Goal: Task Accomplishment & Management: Manage account settings

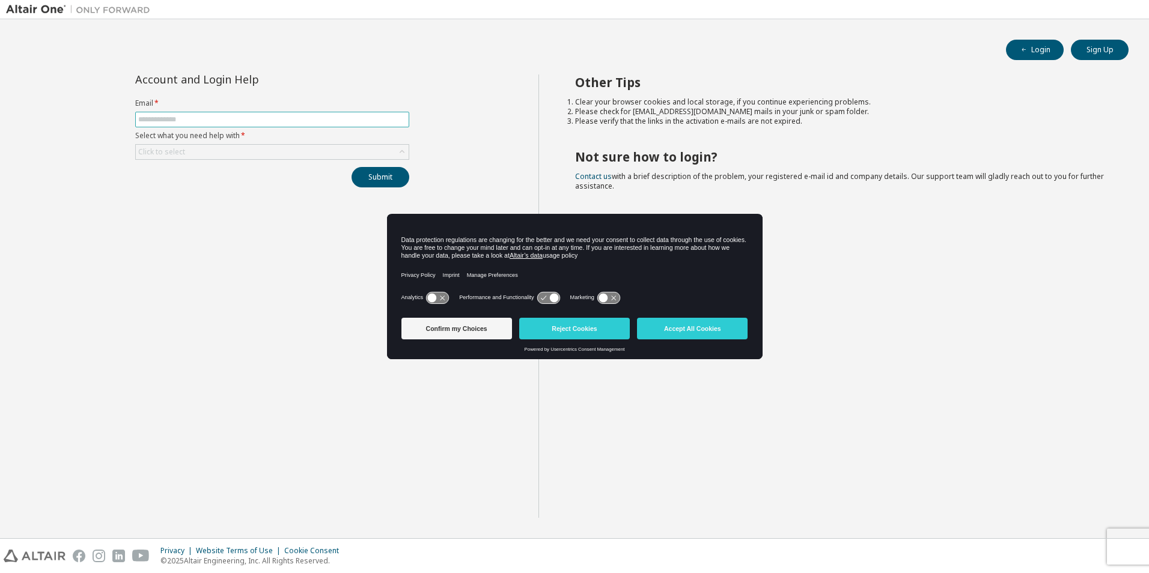
click at [258, 117] on input "text" at bounding box center [272, 120] width 268 height 10
type input "**********"
click at [402, 149] on icon at bounding box center [402, 152] width 12 height 12
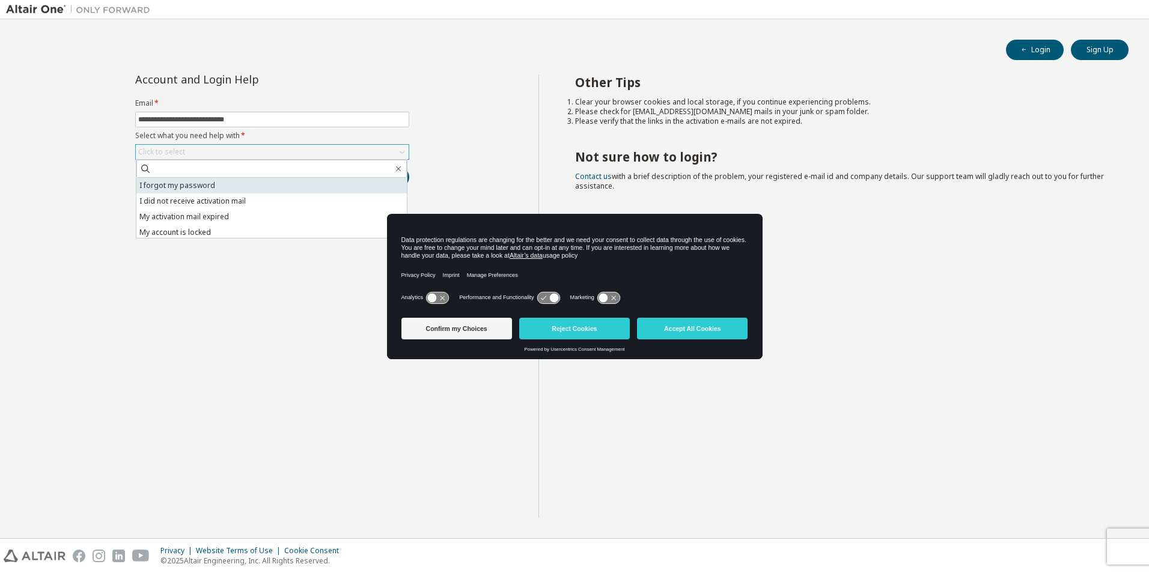
click at [257, 186] on li "I forgot my password" at bounding box center [271, 186] width 270 height 16
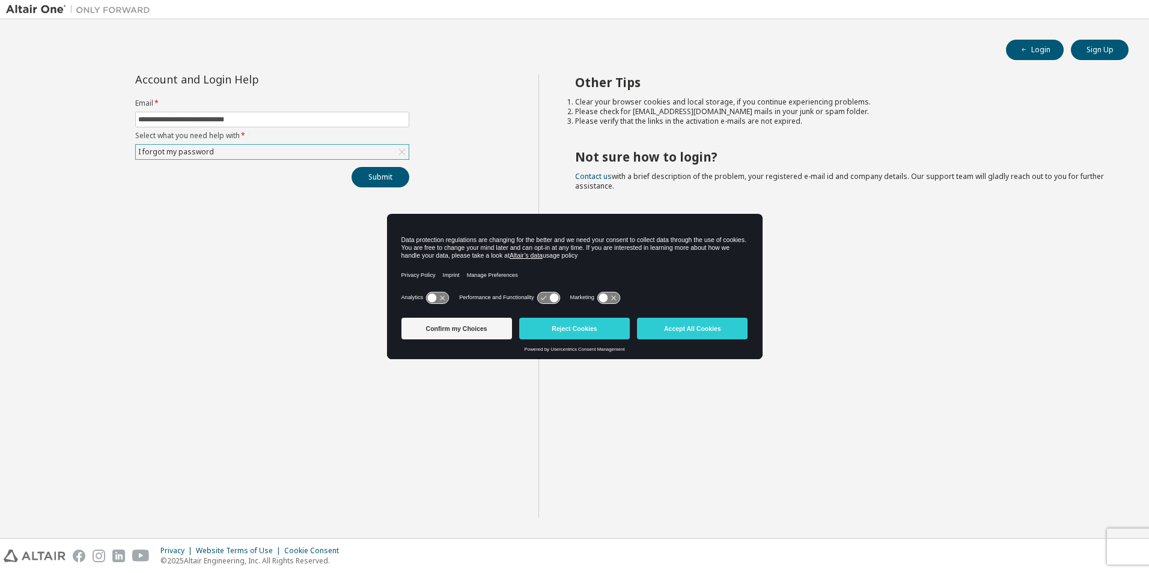
click at [398, 151] on icon at bounding box center [402, 152] width 12 height 12
click at [401, 153] on icon at bounding box center [402, 152] width 12 height 12
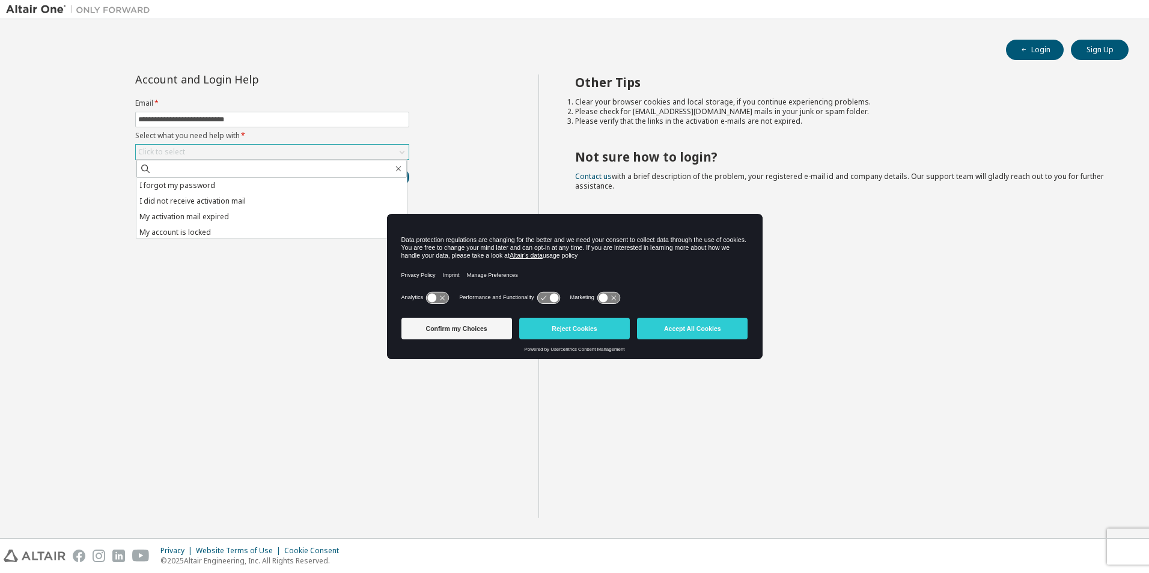
click at [284, 276] on div "**********" at bounding box center [272, 295] width 532 height 443
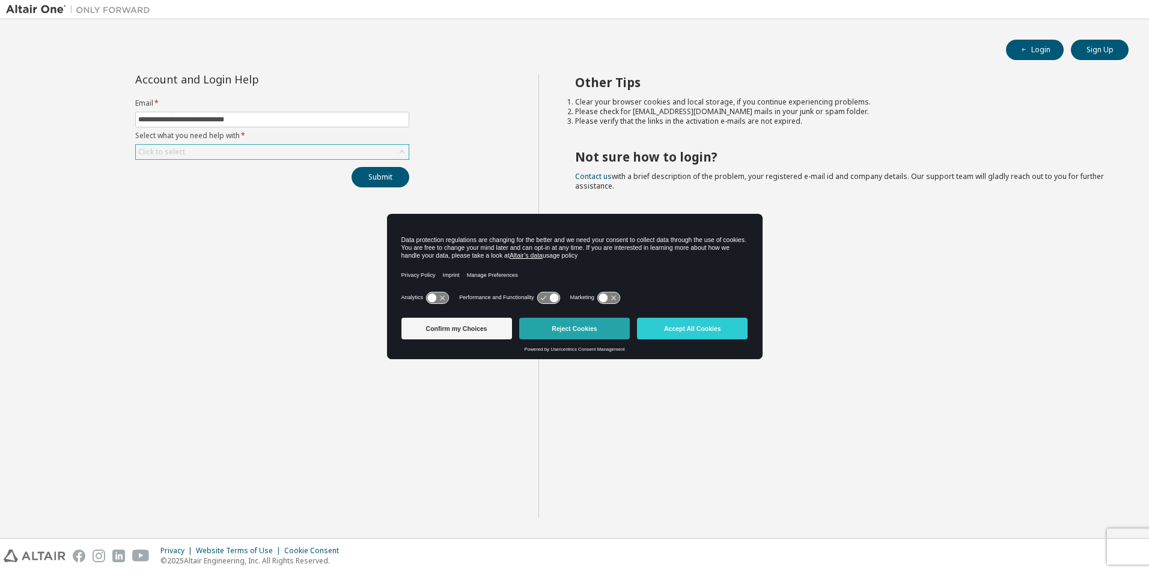
click at [602, 333] on button "Reject Cookies" at bounding box center [574, 329] width 111 height 22
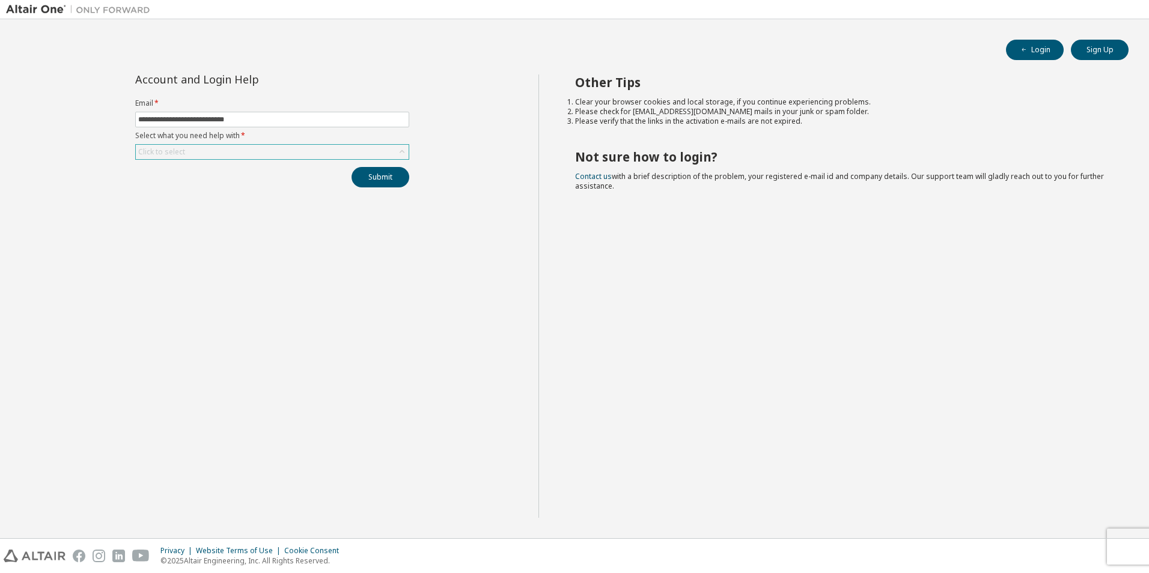
click at [403, 155] on icon at bounding box center [402, 152] width 12 height 12
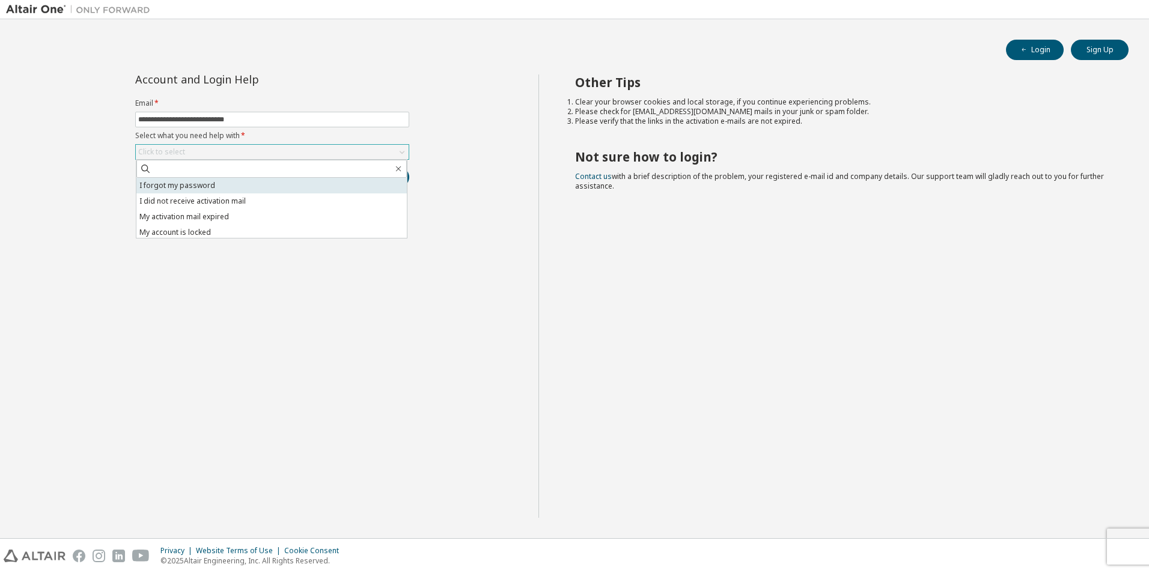
click at [308, 185] on li "I forgot my password" at bounding box center [271, 186] width 270 height 16
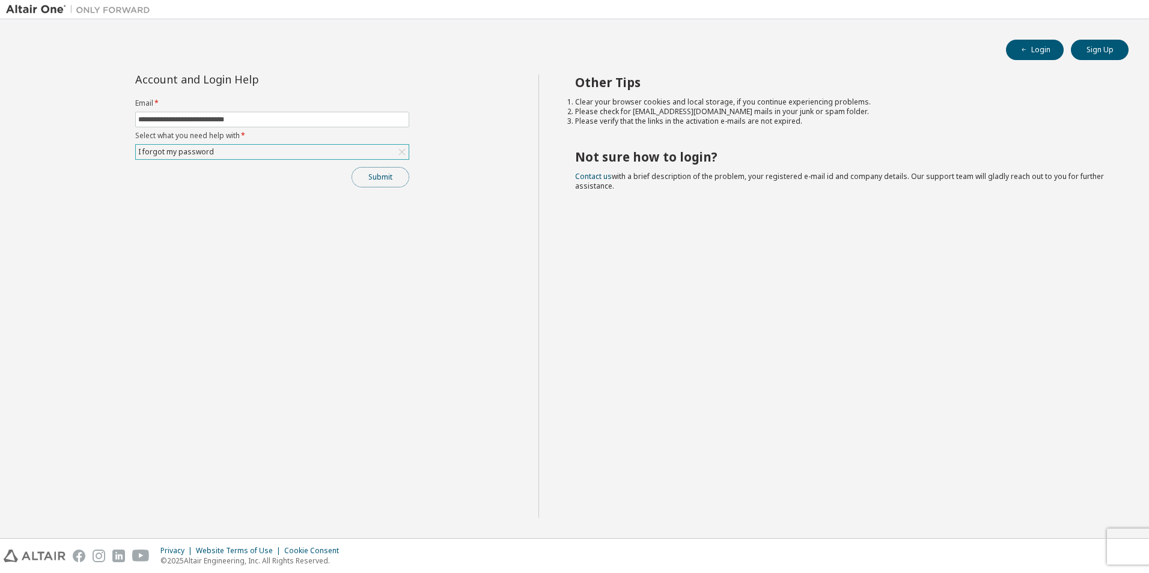
click at [373, 176] on button "Submit" at bounding box center [380, 177] width 58 height 20
click at [379, 173] on button "Submit" at bounding box center [380, 177] width 58 height 20
click at [1052, 536] on link "Altair support" at bounding box center [1061, 540] width 48 height 10
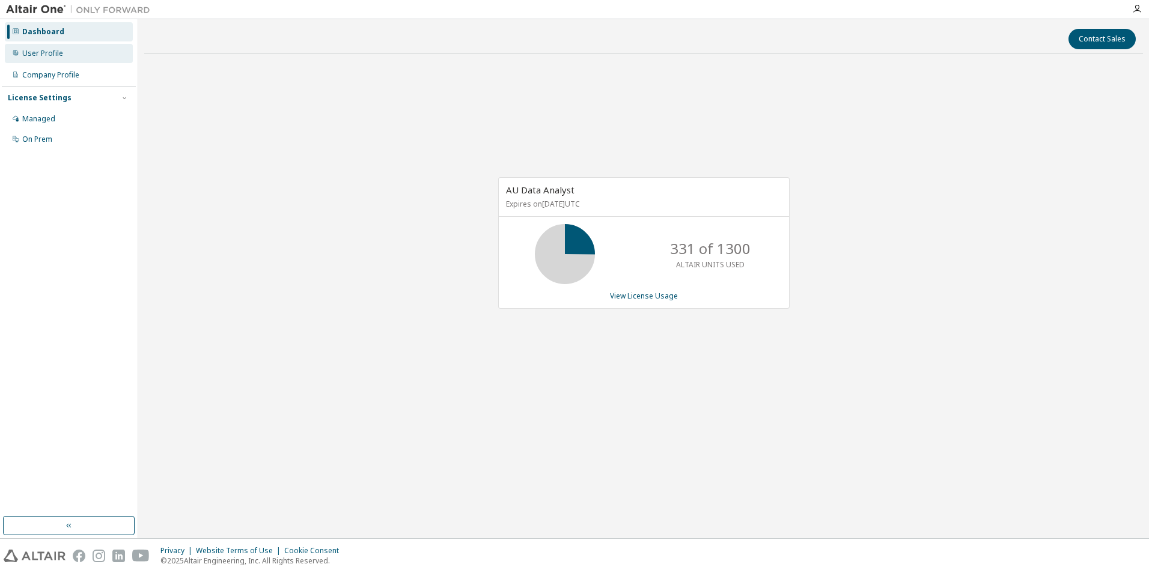
click at [40, 50] on div "User Profile" at bounding box center [42, 54] width 41 height 10
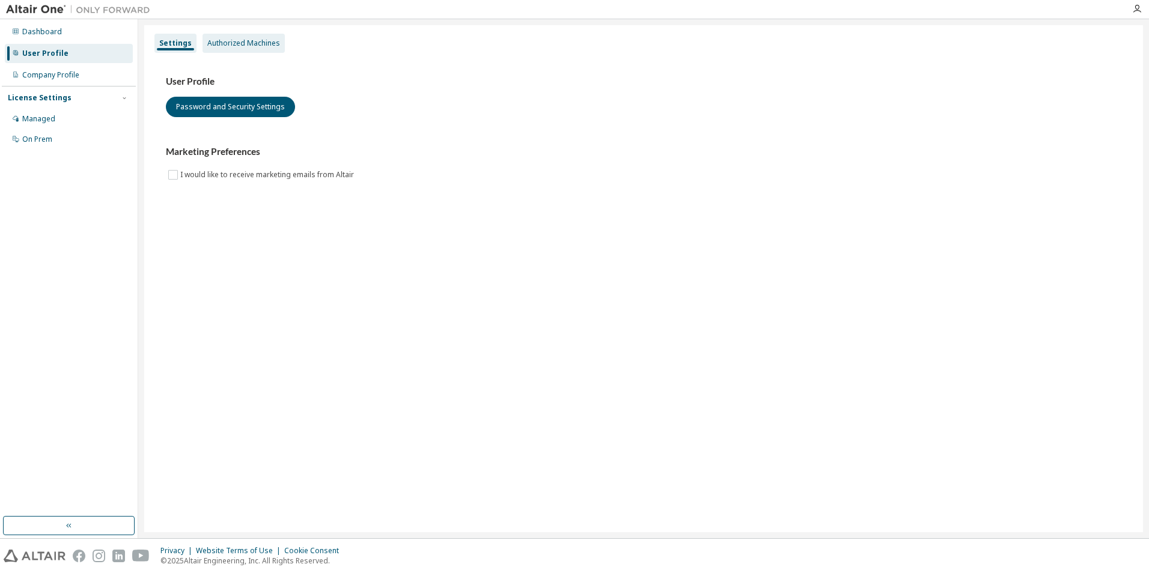
click at [244, 43] on div "Authorized Machines" at bounding box center [243, 43] width 73 height 10
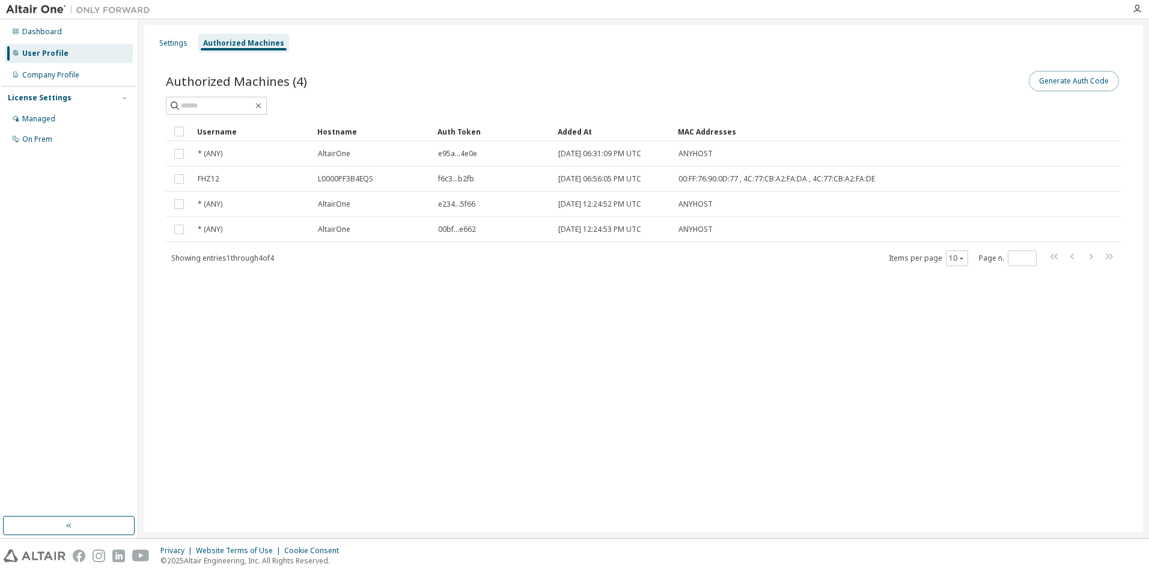
click at [1064, 82] on button "Generate Auth Code" at bounding box center [1073, 81] width 90 height 20
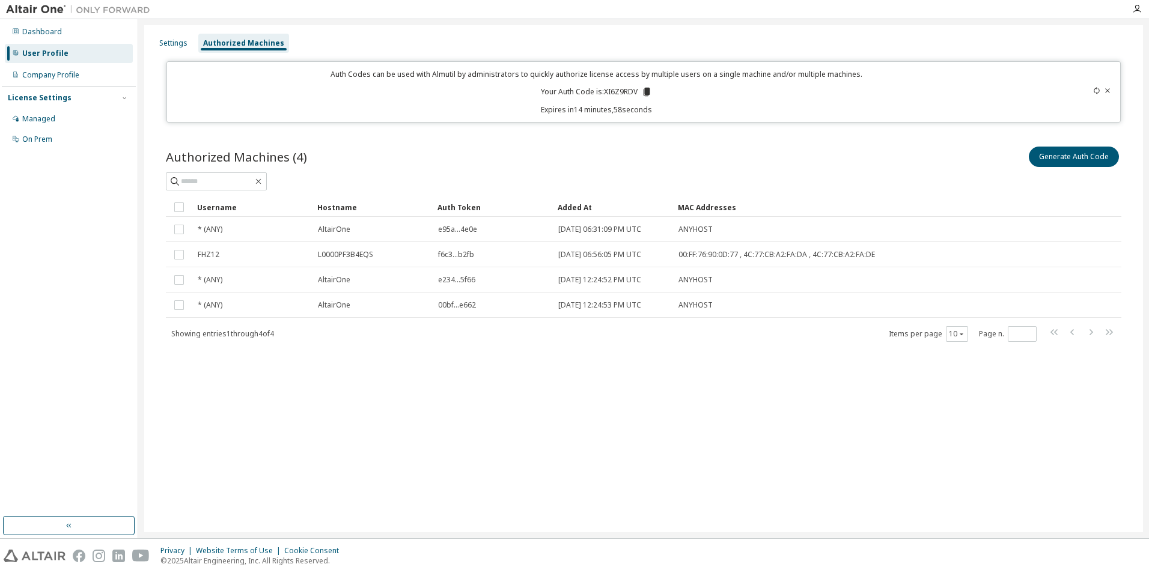
click at [625, 91] on p "Your Auth Code is: XI6Z9RDV" at bounding box center [596, 92] width 111 height 11
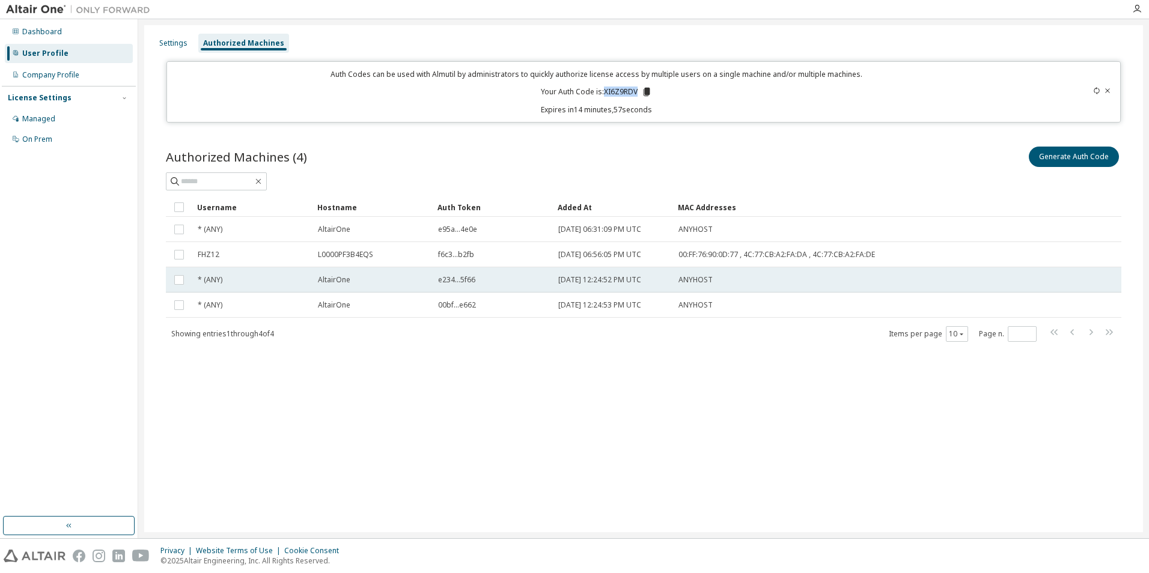
copy p "XI6Z9RDV"
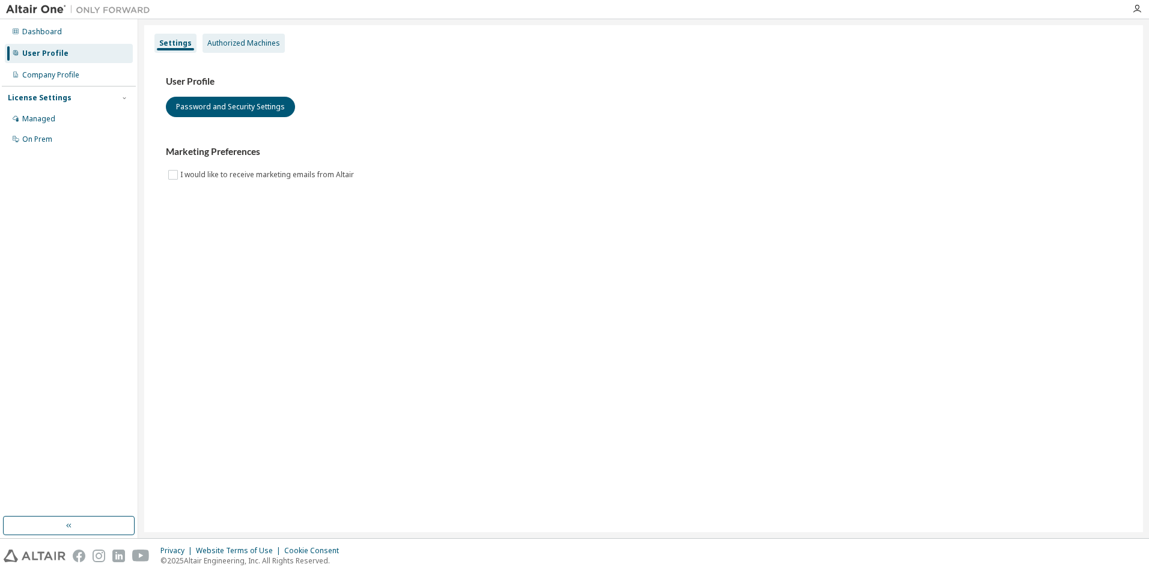
click at [236, 50] on div "Authorized Machines" at bounding box center [243, 43] width 82 height 19
click at [229, 45] on div "Authorized Machines" at bounding box center [243, 43] width 73 height 10
click at [237, 47] on div "Authorized Machines" at bounding box center [243, 43] width 73 height 10
